Goal: Information Seeking & Learning: Learn about a topic

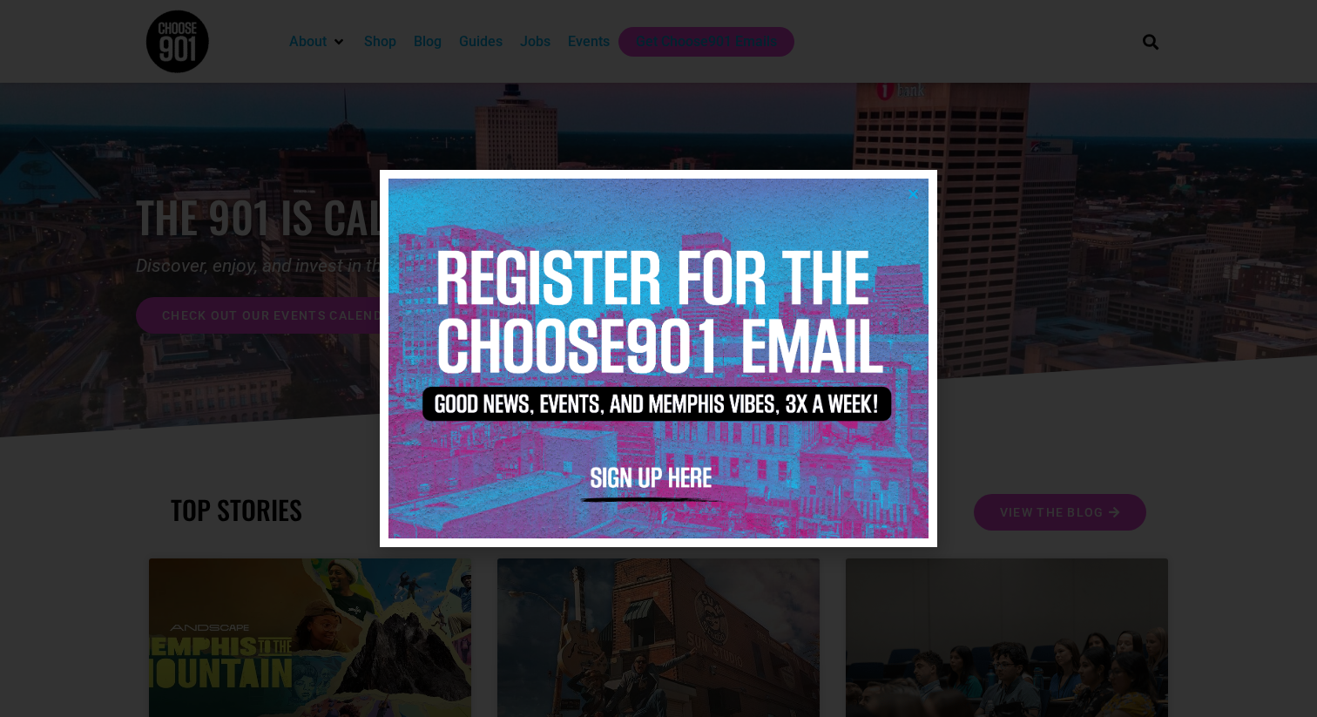
click at [908, 193] on icon "Close" at bounding box center [913, 193] width 13 height 13
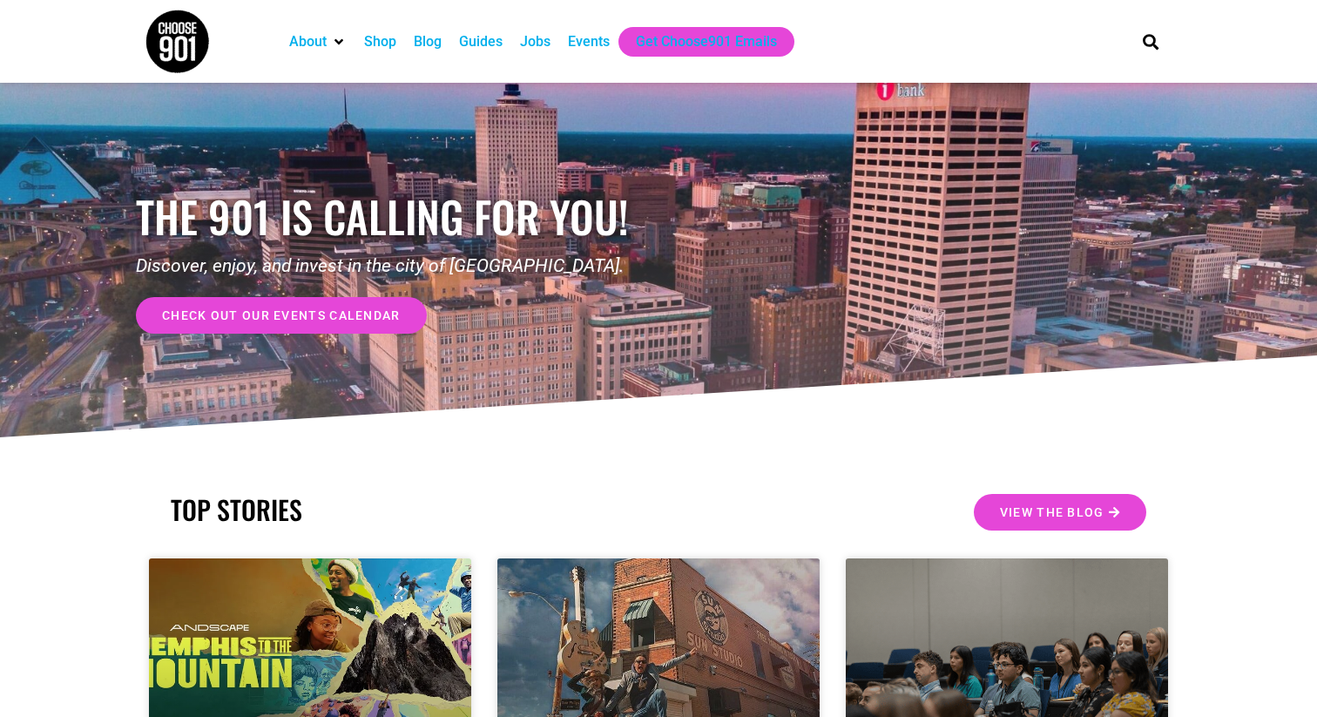
click at [534, 42] on div "Jobs" at bounding box center [535, 41] width 30 height 21
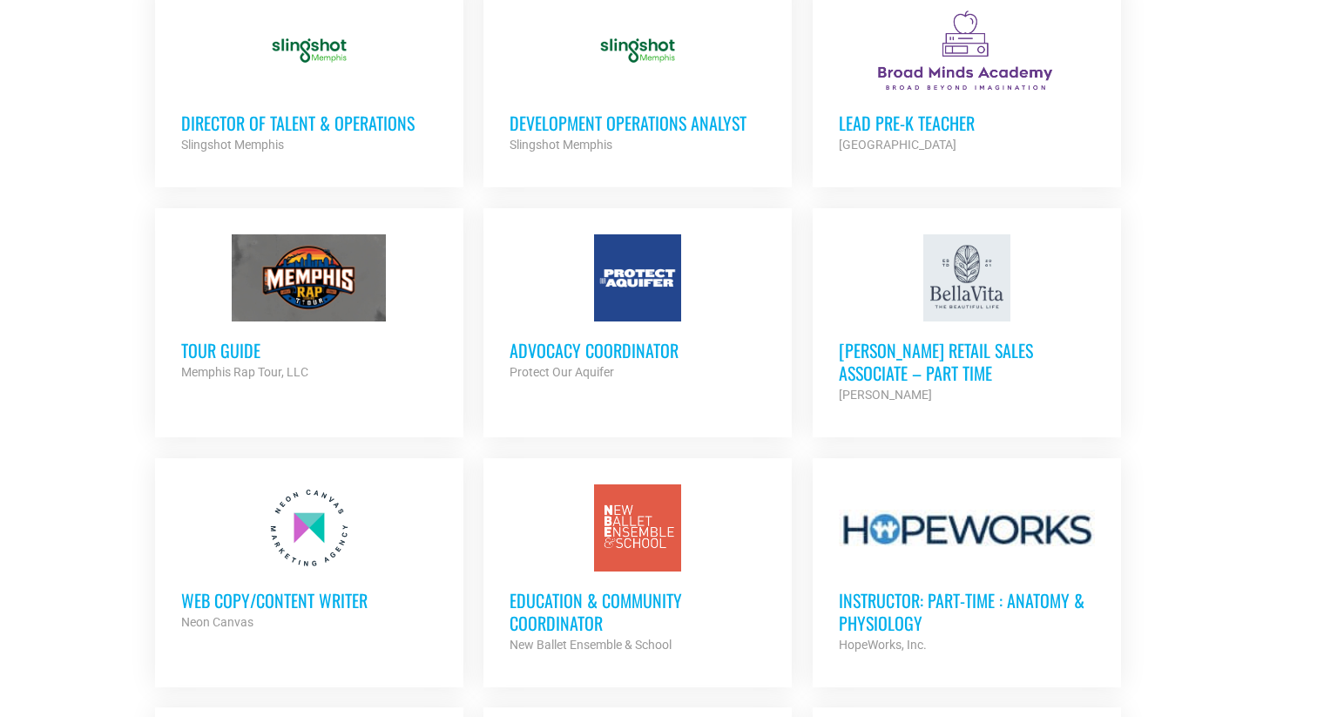
scroll to position [1367, 0]
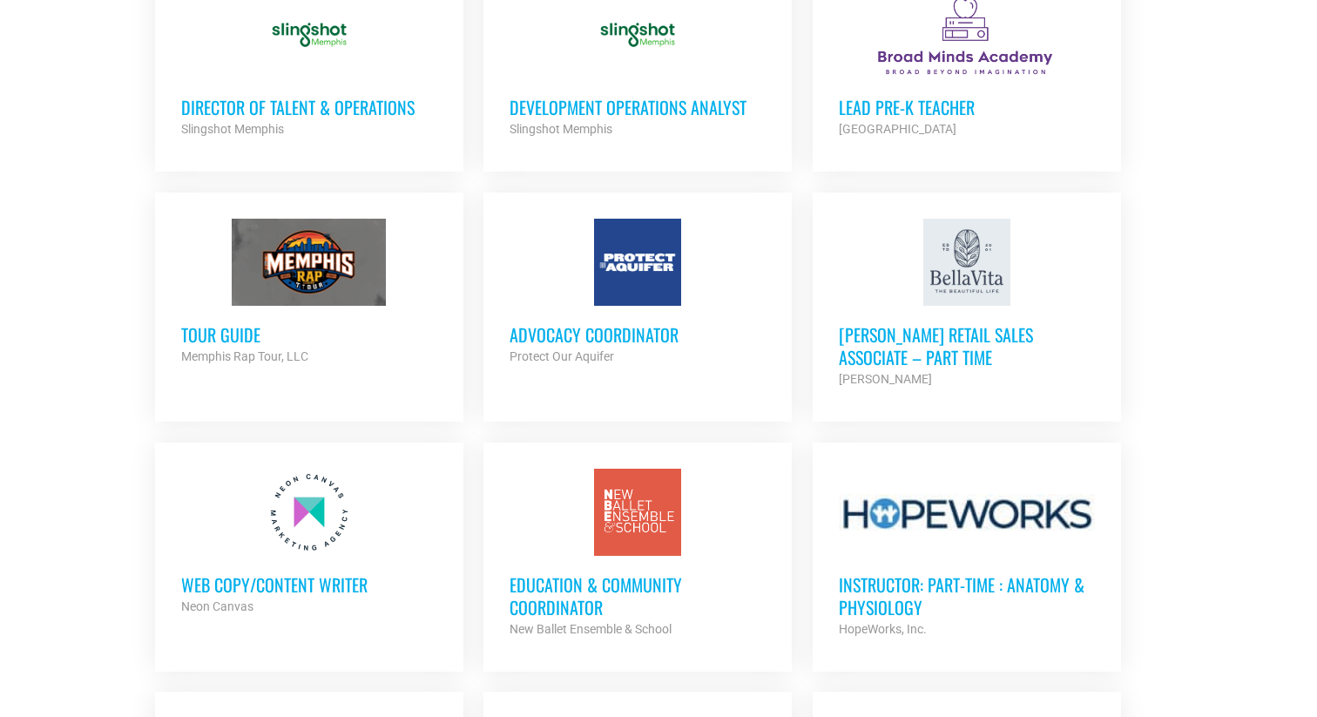
click at [606, 625] on strong "New Ballet Ensemble & School" at bounding box center [590, 629] width 162 height 14
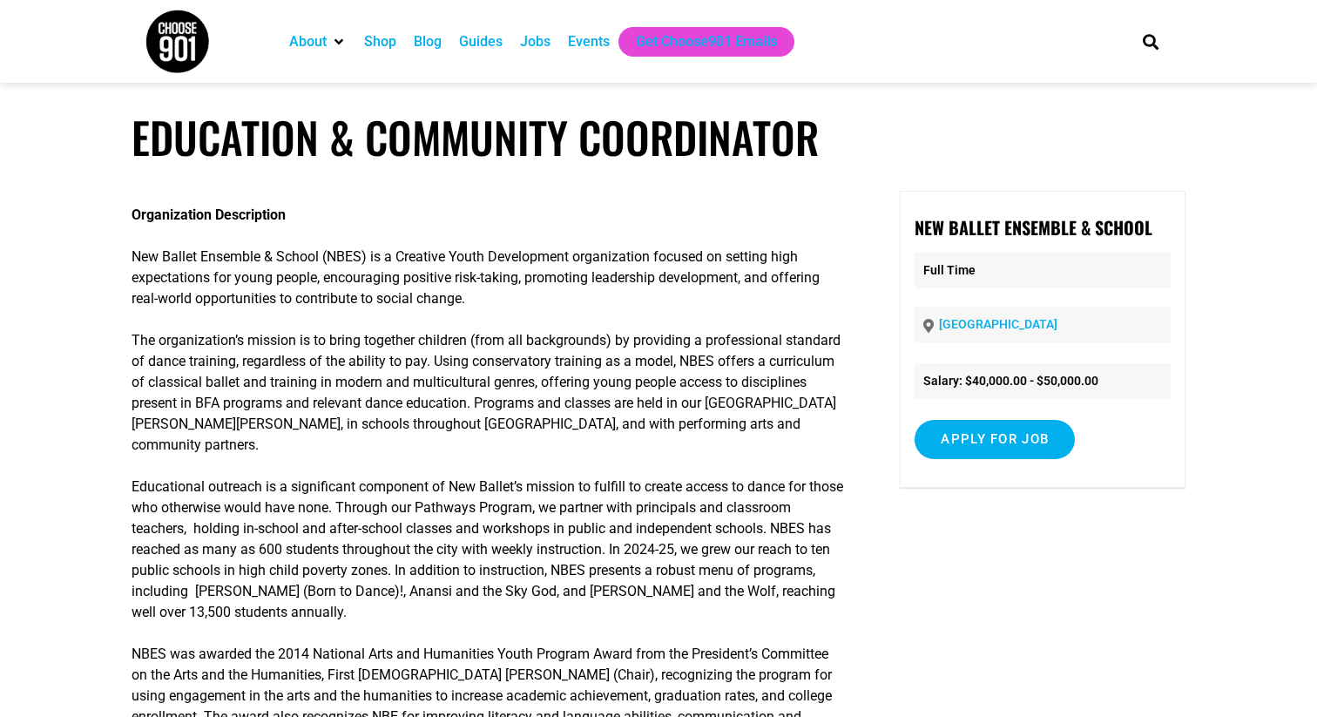
click at [536, 43] on div "Jobs" at bounding box center [535, 41] width 30 height 21
